Goal: Check status: Check status

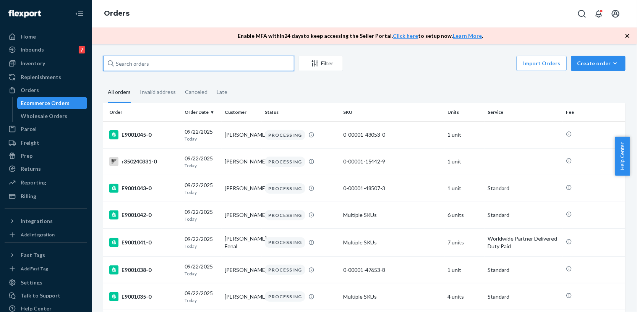
drag, startPoint x: 162, startPoint y: 65, endPoint x: 155, endPoint y: 62, distance: 7.4
click at [160, 65] on input "text" at bounding box center [198, 63] width 191 height 15
paste input "E853531"
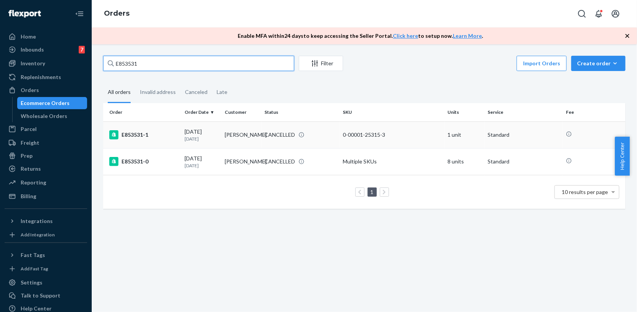
type input "E853531"
click at [289, 133] on div "CANCELLED" at bounding box center [280, 135] width 31 height 8
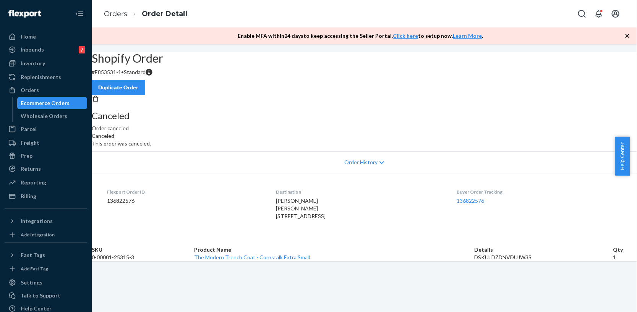
click at [0, 4] on div "Home Inbounds 7 Shipping Plans Problems 7 Inventory Products Branded Packaging …" at bounding box center [46, 156] width 92 height 312
click at [43, 101] on div "Ecommerce Orders" at bounding box center [45, 103] width 49 height 8
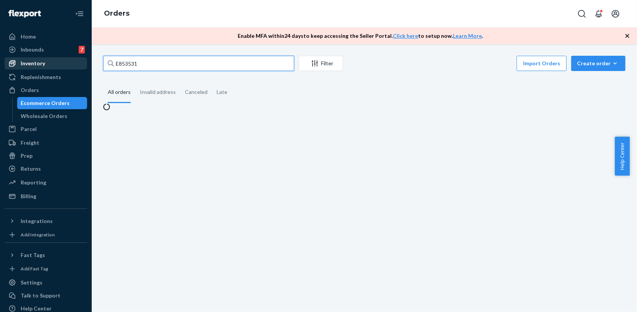
drag, startPoint x: 83, startPoint y: 62, endPoint x: 75, endPoint y: 62, distance: 8.0
click at [81, 62] on div "Home Inbounds 7 Shipping Plans Problems 7 Inventory Products Branded Packaging …" at bounding box center [318, 156] width 637 height 312
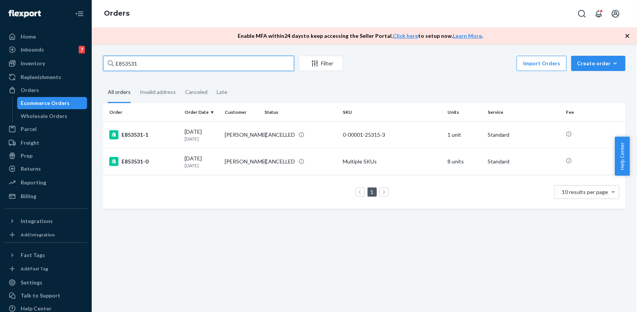
click at [153, 65] on input "E853531" at bounding box center [198, 63] width 191 height 15
drag, startPoint x: 152, startPoint y: 65, endPoint x: 77, endPoint y: 63, distance: 74.6
click at [77, 63] on div "Home Inbounds 7 Shipping Plans Problems 7 Inventory Products Branded Packaging …" at bounding box center [318, 156] width 637 height 312
paste input "9002027"
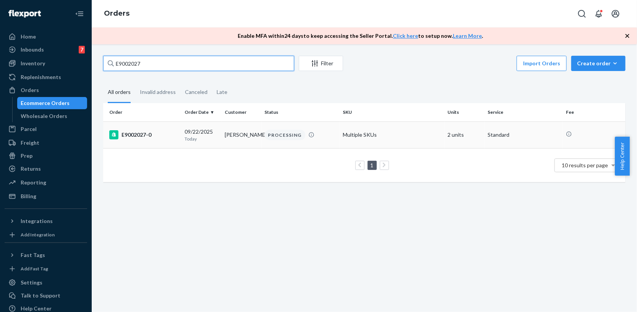
type input "E9002027"
click at [351, 138] on td "Multiple SKUs" at bounding box center [392, 135] width 104 height 27
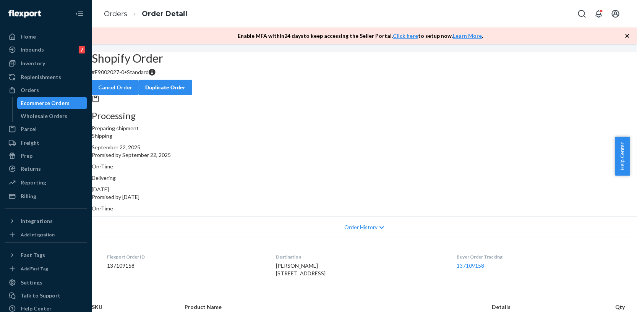
click at [150, 281] on div "Shopify Order # E9002027-0 • Standard Cancel Order Duplicate Order Processing P…" at bounding box center [365, 265] width 546 height 426
drag, startPoint x: 156, startPoint y: 295, endPoint x: 156, endPoint y: 289, distance: 5.7
click at [156, 295] on div "Shopify Order # E9002027-0 • Standard Cancel Order Duplicate Order Processing P…" at bounding box center [365, 265] width 546 height 426
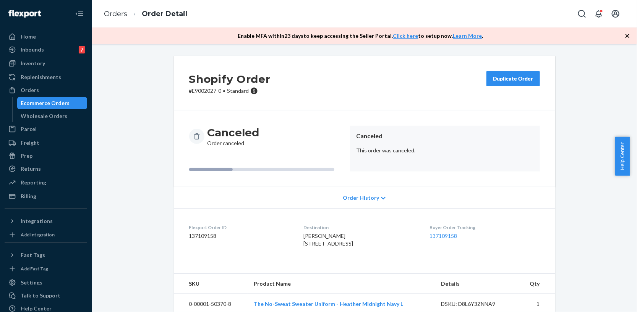
click at [403, 94] on div "Shopify Order # E9002027-0 • Standard Duplicate Order" at bounding box center [365, 83] width 382 height 55
